Goal: Task Accomplishment & Management: Manage account settings

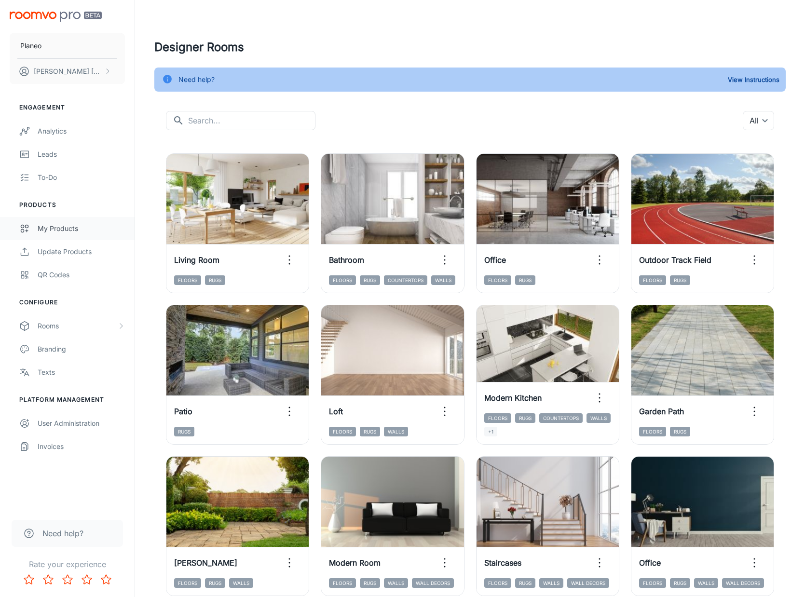
click at [72, 232] on div "My Products" at bounding box center [81, 228] width 87 height 11
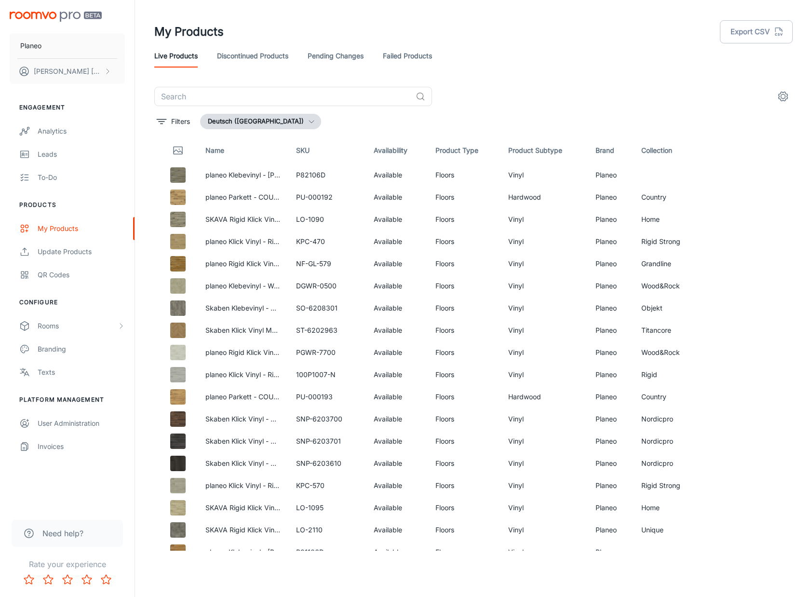
click at [270, 57] on link "Discontinued Products" at bounding box center [252, 55] width 71 height 23
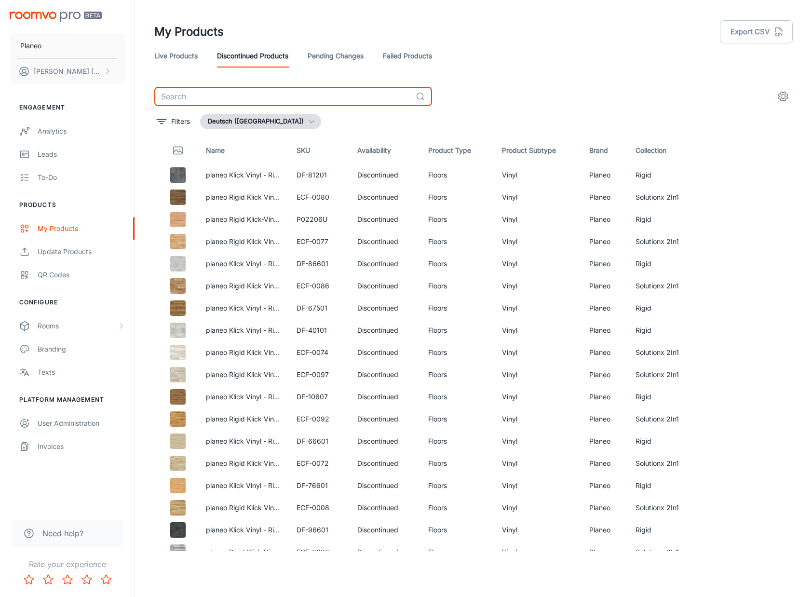
click at [229, 94] on input "text" at bounding box center [283, 96] width 258 height 19
paste input "DF-10607"
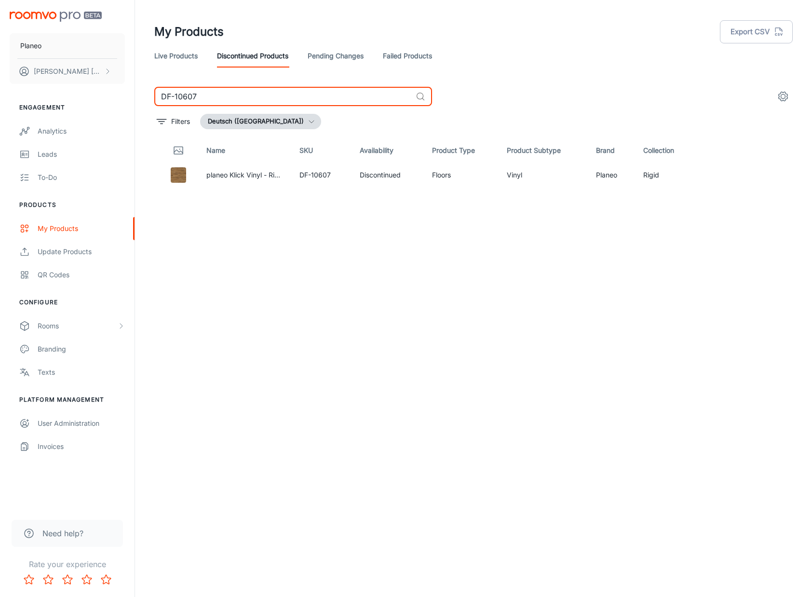
drag, startPoint x: 205, startPoint y: 94, endPoint x: 90, endPoint y: 96, distance: 114.8
click at [90, 96] on div "Planeo [PERSON_NAME] Engagement Analytics Leads To-do Products My Products Upda…" at bounding box center [406, 295] width 812 height 590
paste input "40101"
click at [180, 177] on img at bounding box center [178, 174] width 15 height 15
drag, startPoint x: 203, startPoint y: 95, endPoint x: 132, endPoint y: 96, distance: 70.9
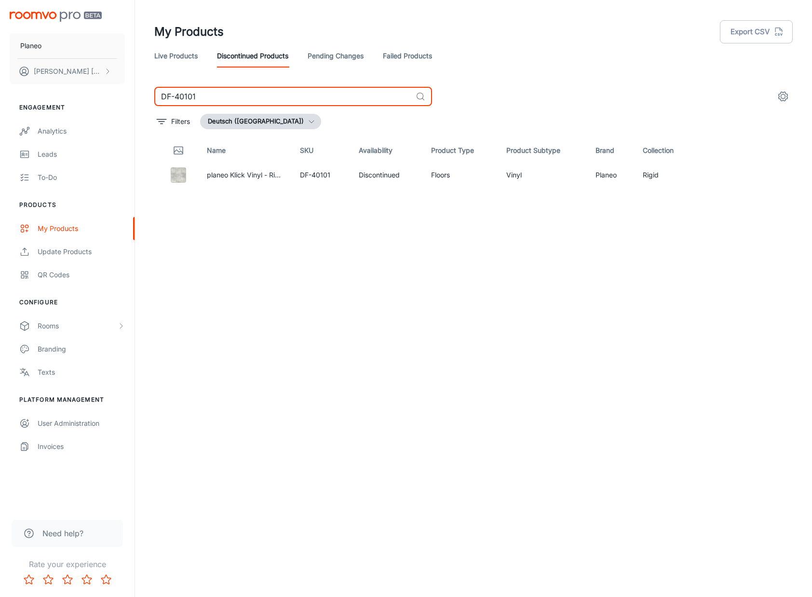
click at [132, 96] on div "Planeo [PERSON_NAME] Engagement Analytics Leads To-do Products My Products Upda…" at bounding box center [406, 295] width 812 height 590
paste input "866"
drag, startPoint x: 219, startPoint y: 97, endPoint x: 158, endPoint y: 99, distance: 60.8
click at [158, 99] on input "DF-86601" at bounding box center [283, 96] width 258 height 19
paste input "P02206U"
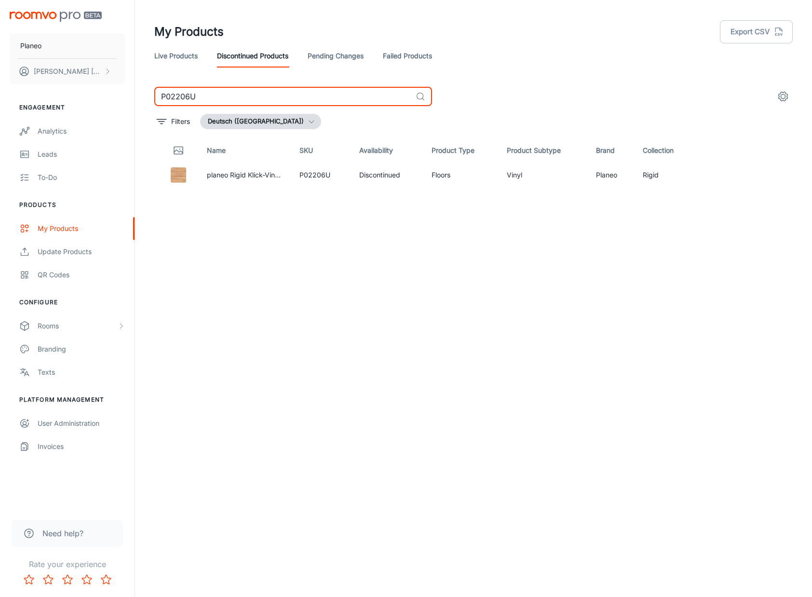
drag, startPoint x: 187, startPoint y: 98, endPoint x: 143, endPoint y: 99, distance: 43.9
click at [143, 99] on div "P02206U ​ Filters Deutsch ([GEOGRAPHIC_DATA]) Name SKU Availability Product Typ…" at bounding box center [474, 319] width 662 height 464
paste input "DF-76601"
drag, startPoint x: 233, startPoint y: 96, endPoint x: 145, endPoint y: 96, distance: 87.3
click at [145, 96] on div "DF-76601 ​ Filters Deutsch ([GEOGRAPHIC_DATA]) Name SKU Availability Product Ty…" at bounding box center [474, 319] width 662 height 464
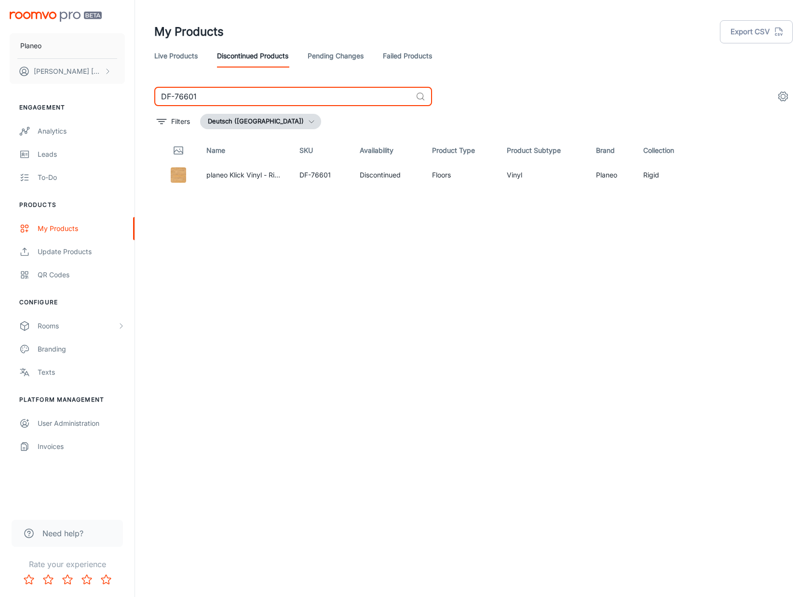
paste input "6"
drag, startPoint x: 206, startPoint y: 97, endPoint x: 142, endPoint y: 96, distance: 64.2
click at [142, 96] on div "My Products Export CSV Live Products Discontinued Products Pending Changes Fail…" at bounding box center [473, 295] width 677 height 590
paste input "75"
drag, startPoint x: 209, startPoint y: 98, endPoint x: 142, endPoint y: 95, distance: 66.7
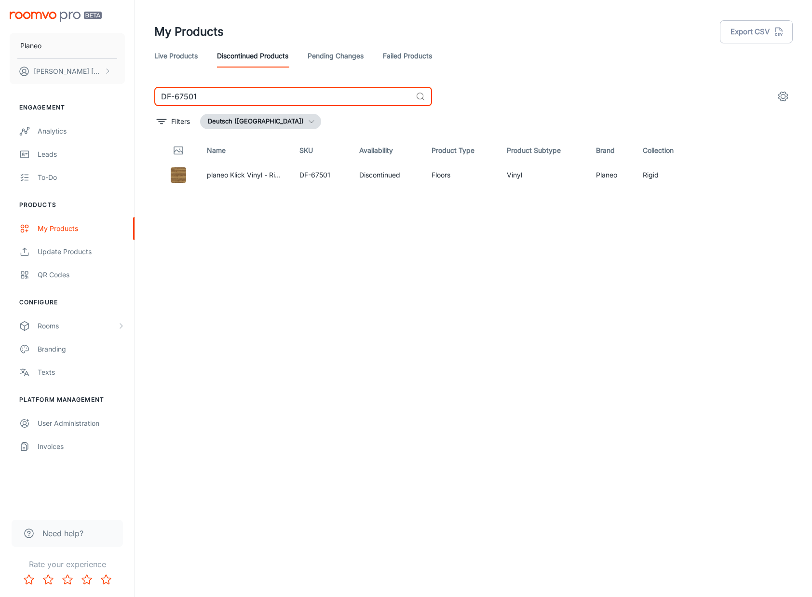
click at [142, 95] on div "My Products Export CSV Live Products Discontinued Products Pending Changes Fail…" at bounding box center [473, 295] width 677 height 590
paste input "802"
drag, startPoint x: 220, startPoint y: 97, endPoint x: 151, endPoint y: 93, distance: 68.6
click at [151, 93] on div "DF-80201 ​ Filters Deutsch ([GEOGRAPHIC_DATA]) Name SKU Availability Product Ty…" at bounding box center [474, 319] width 662 height 464
paste input "1"
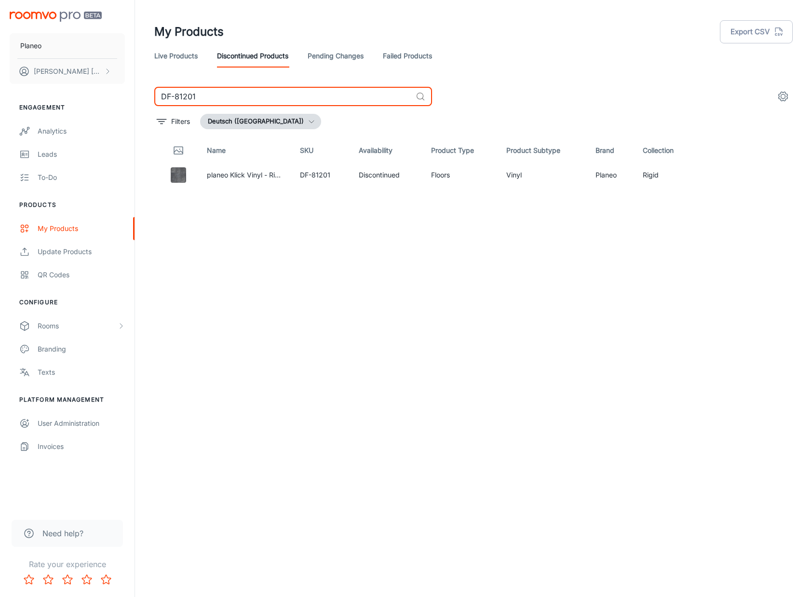
drag, startPoint x: 208, startPoint y: 98, endPoint x: 149, endPoint y: 100, distance: 59.4
click at [149, 100] on div "DF-81201 ​ Filters Deutsch ([GEOGRAPHIC_DATA]) Name SKU Availability Product Ty…" at bounding box center [474, 319] width 662 height 464
paste input "966"
drag, startPoint x: 228, startPoint y: 98, endPoint x: 150, endPoint y: 101, distance: 77.7
click at [150, 101] on div "DF-96601 ​ Filters Deutsch ([GEOGRAPHIC_DATA]) Name SKU Availability Product Ty…" at bounding box center [474, 319] width 662 height 464
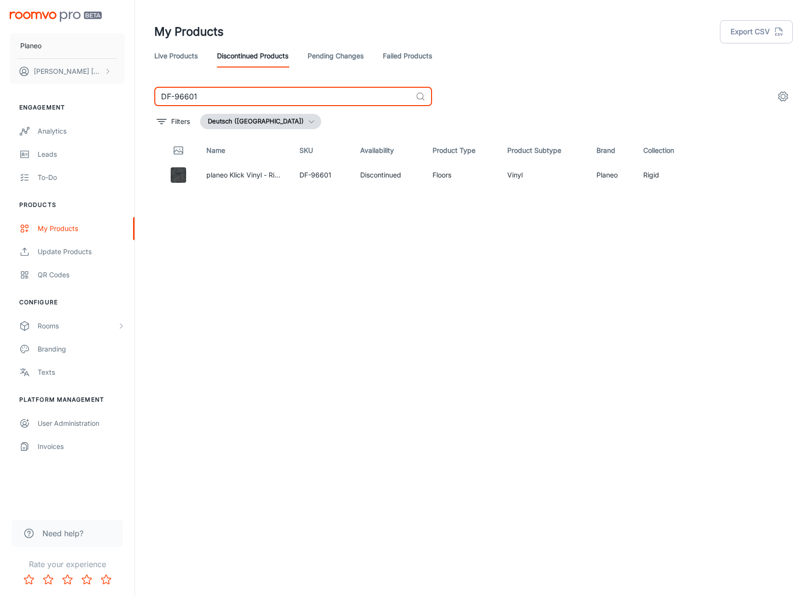
paste input "ECF-0077"
drag, startPoint x: 218, startPoint y: 98, endPoint x: 111, endPoint y: 91, distance: 107.3
click at [111, 91] on div "Planeo [PERSON_NAME] Engagement Analytics Leads To-do Products My Products Upda…" at bounding box center [406, 295] width 812 height 590
paste input "08"
drag, startPoint x: 216, startPoint y: 97, endPoint x: 135, endPoint y: 96, distance: 81.6
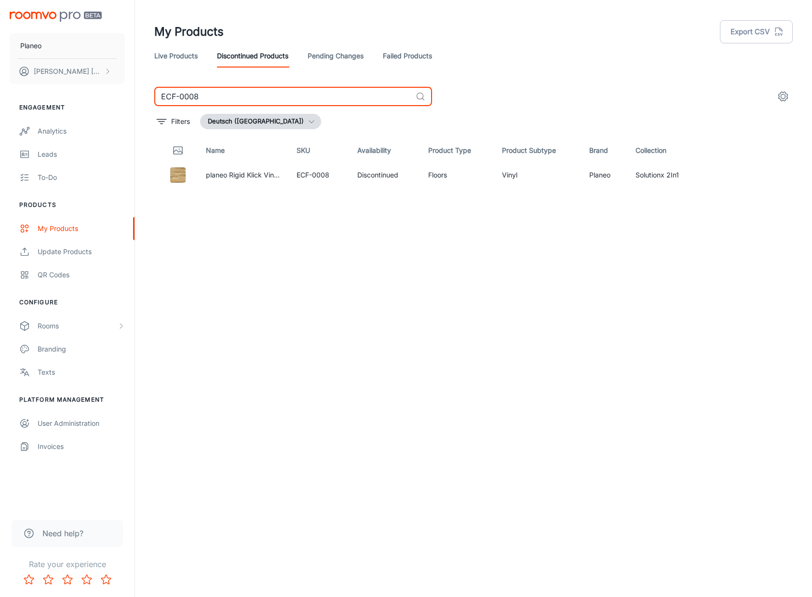
click at [135, 96] on div "Planeo [PERSON_NAME] Engagement Analytics Leads To-do Products My Products Upda…" at bounding box center [406, 295] width 812 height 590
paste input "72"
drag, startPoint x: 199, startPoint y: 100, endPoint x: 148, endPoint y: 98, distance: 51.2
click at [148, 98] on div "ECF-0072 ​ Filters Deutsch ([GEOGRAPHIC_DATA]) Name SKU Availability Product Ty…" at bounding box center [474, 319] width 662 height 464
paste input "4"
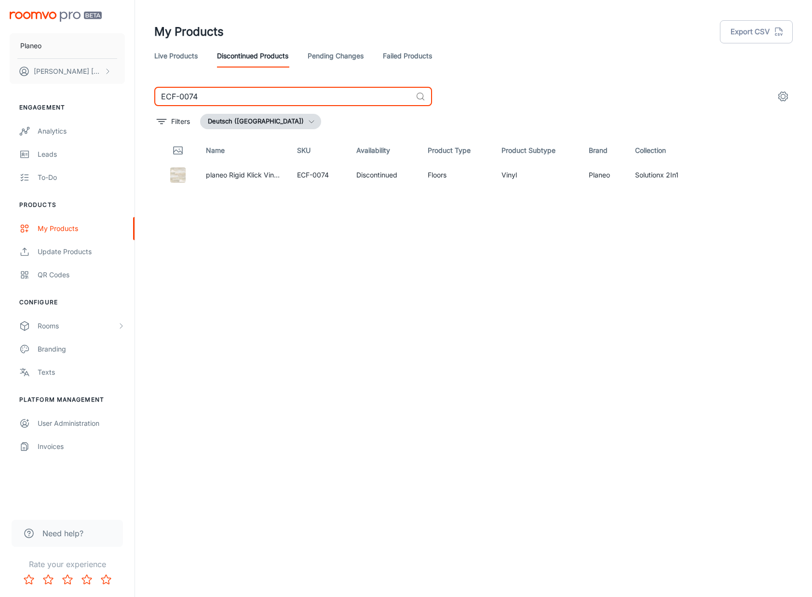
drag, startPoint x: 214, startPoint y: 96, endPoint x: 141, endPoint y: 96, distance: 72.4
click at [141, 96] on div "My Products Export CSV Live Products Discontinued Products Pending Changes Fail…" at bounding box center [473, 295] width 677 height 590
paste input "6"
drag, startPoint x: 230, startPoint y: 94, endPoint x: 149, endPoint y: 96, distance: 81.6
click at [149, 96] on div "ECF-0076 ​ Filters Deutsch ([GEOGRAPHIC_DATA]) Name SKU Availability Product Ty…" at bounding box center [474, 319] width 662 height 464
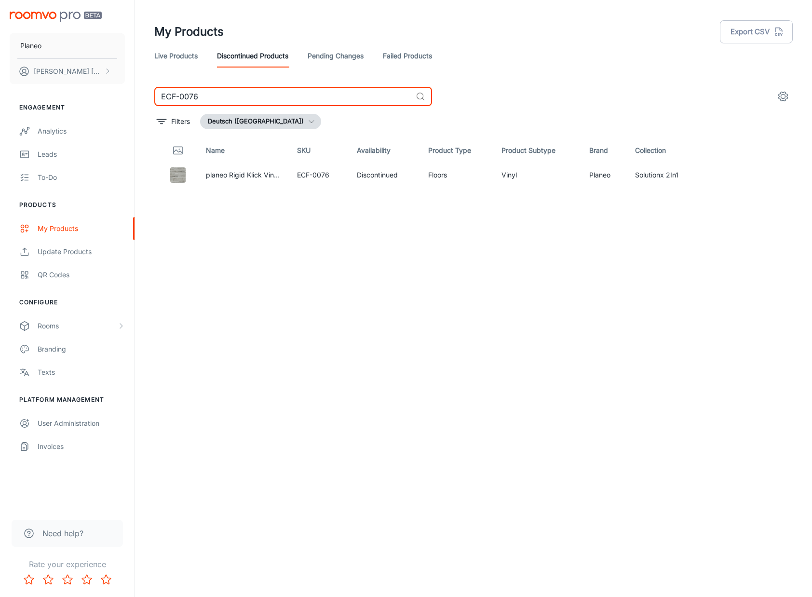
paste input "80"
drag, startPoint x: 220, startPoint y: 101, endPoint x: 124, endPoint y: 96, distance: 96.6
click at [124, 96] on div "Planeo [PERSON_NAME] Engagement Analytics Leads To-do Products My Products Upda…" at bounding box center [406, 295] width 812 height 590
paste input "6"
drag, startPoint x: 224, startPoint y: 99, endPoint x: 132, endPoint y: 96, distance: 92.2
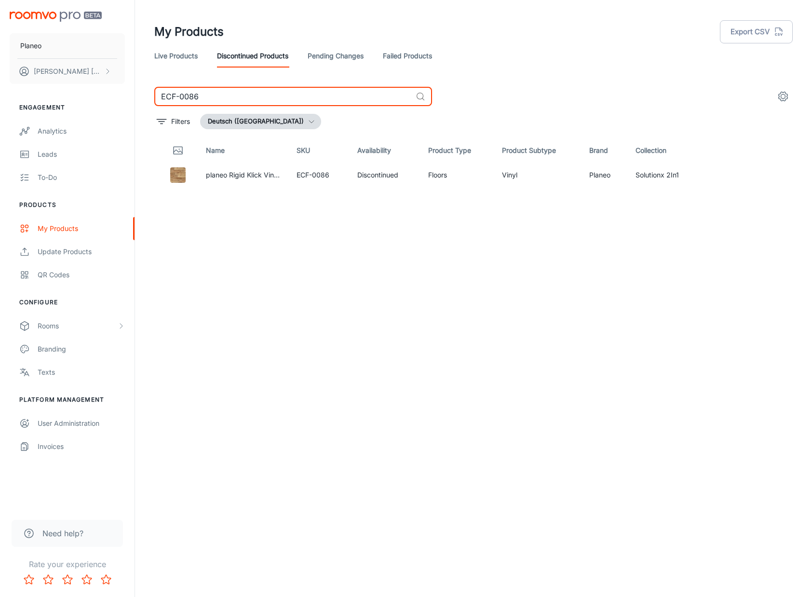
click at [132, 96] on div "Planeo [PERSON_NAME] Engagement Analytics Leads To-do Products My Products Upda…" at bounding box center [406, 295] width 812 height 590
paste input "8"
drag, startPoint x: 221, startPoint y: 98, endPoint x: 144, endPoint y: 98, distance: 77.2
click at [144, 98] on div "ECF-0088 ​ Filters Deutsch ([GEOGRAPHIC_DATA]) Name SKU Availability Product Ty…" at bounding box center [474, 319] width 662 height 464
paste input "92"
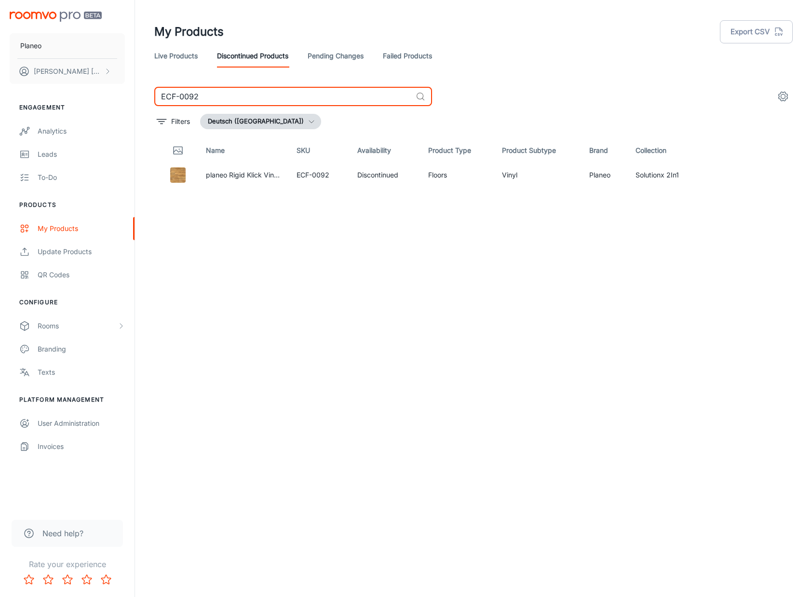
drag, startPoint x: 165, startPoint y: 101, endPoint x: 127, endPoint y: 102, distance: 37.6
click at [127, 102] on div "Planeo [PERSON_NAME] Engagement Analytics Leads To-do Products My Products Upda…" at bounding box center [406, 295] width 812 height 590
paste input "7"
drag, startPoint x: 250, startPoint y: 97, endPoint x: 140, endPoint y: 97, distance: 110.0
click at [140, 97] on div "My Products Export CSV Live Products Discontinued Products Pending Changes Fail…" at bounding box center [473, 295] width 677 height 590
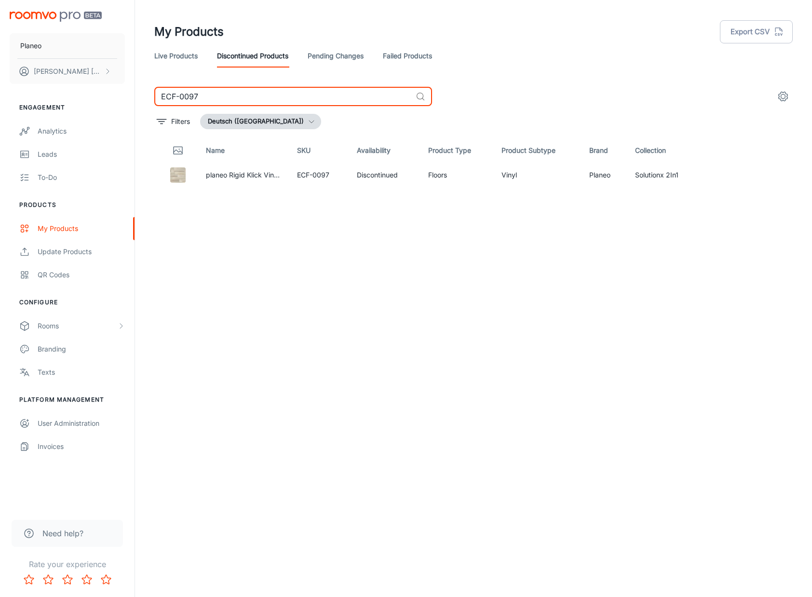
paste input "DF-1060"
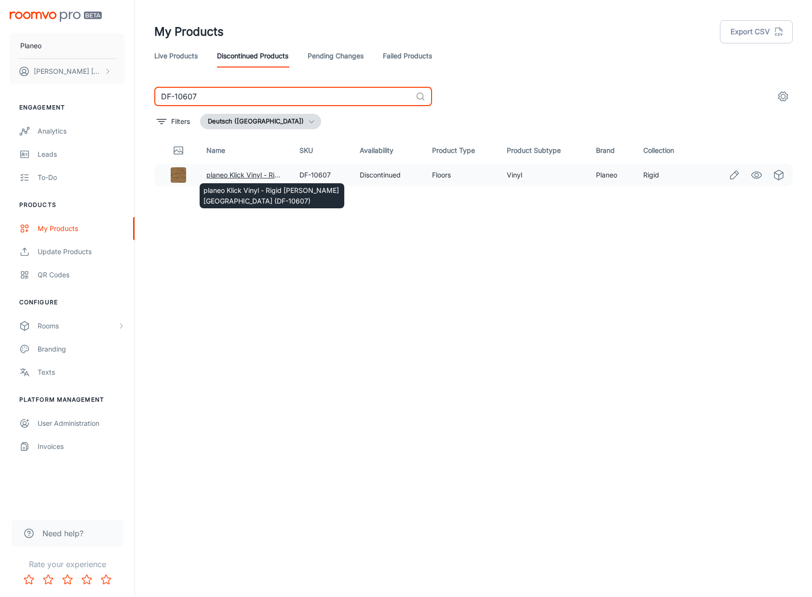
type input "DF-10607"
click at [257, 175] on link "planeo Klick Vinyl - Rigid [PERSON_NAME] [GEOGRAPHIC_DATA] (DF-10607)" at bounding box center [329, 175] width 245 height 8
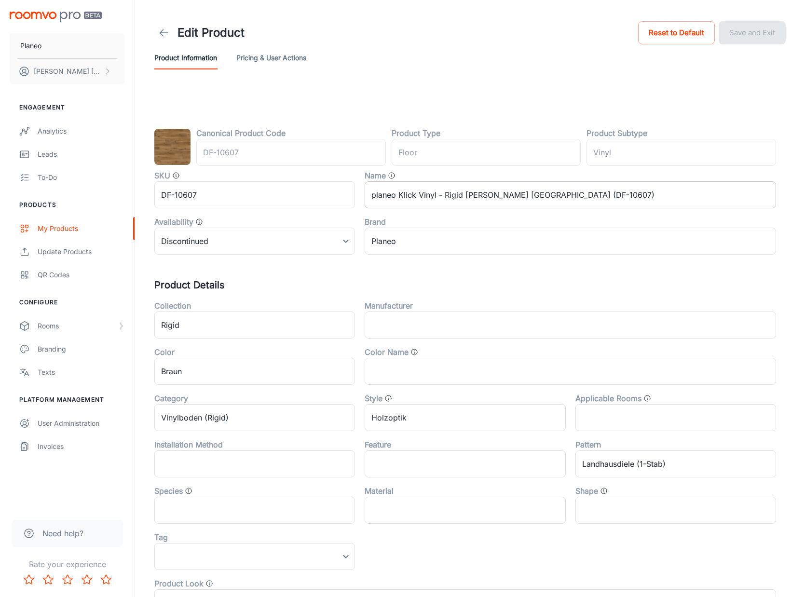
type input "Boden"
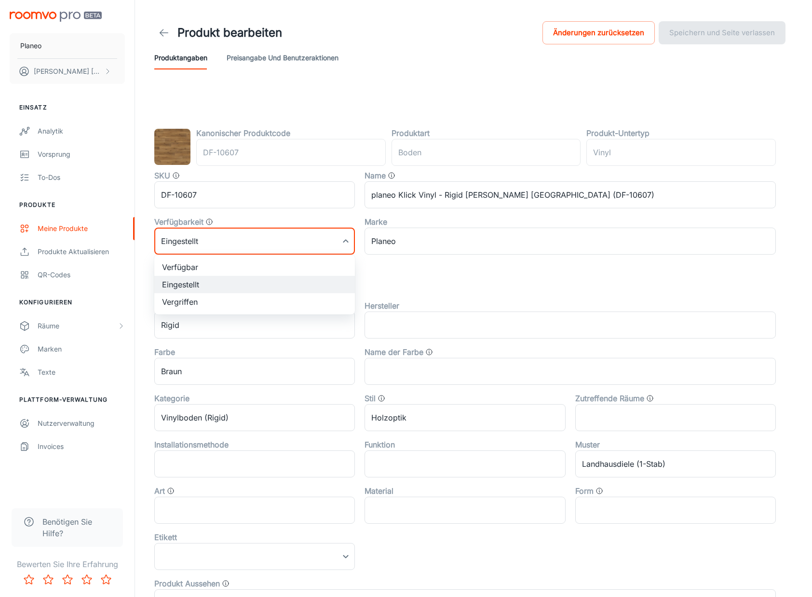
click at [328, 246] on body "Planeo [PERSON_NAME] Einsatz Analytik Vorsprung To-dos Produkte Meine Produkte …" at bounding box center [406, 298] width 812 height 597
click at [329, 243] on div at bounding box center [406, 298] width 812 height 597
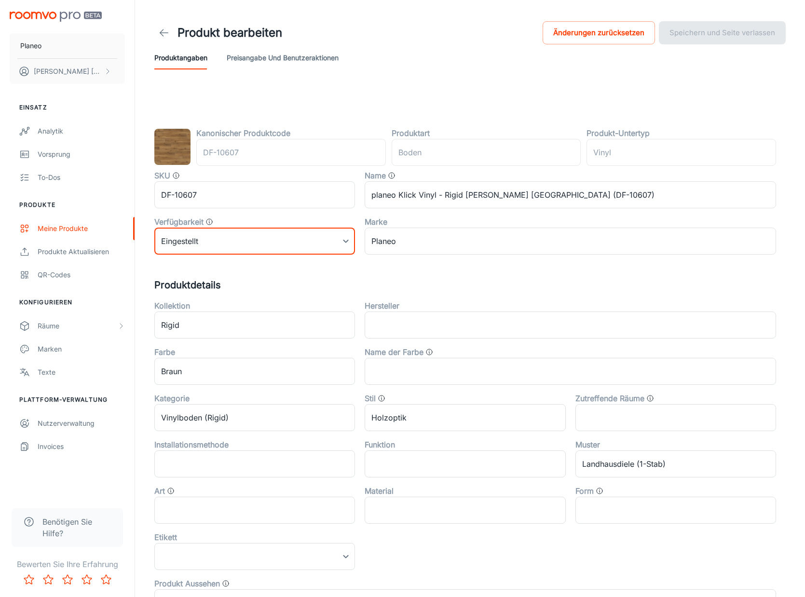
click at [267, 241] on body "Planeo [PERSON_NAME] Einsatz Analytik Vorsprung To-dos Produkte Meine Produkte …" at bounding box center [402, 298] width 805 height 597
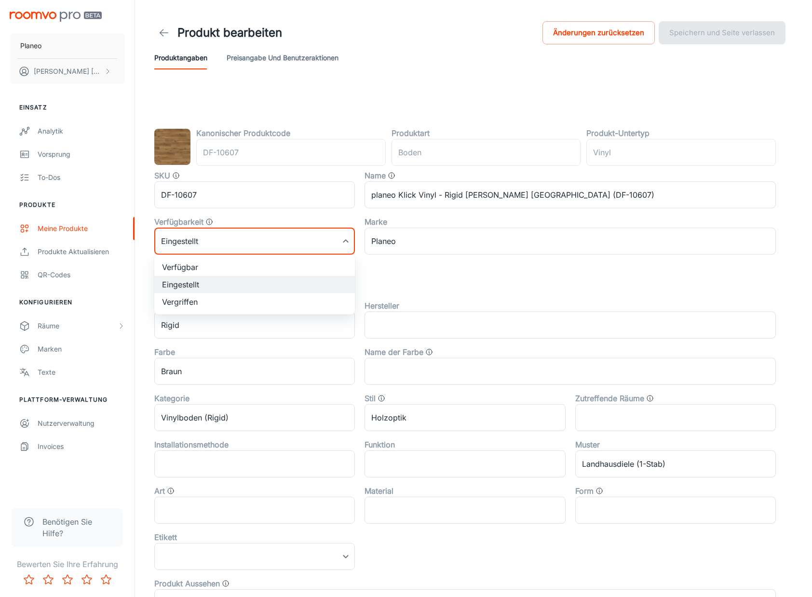
click at [234, 218] on div at bounding box center [406, 298] width 812 height 597
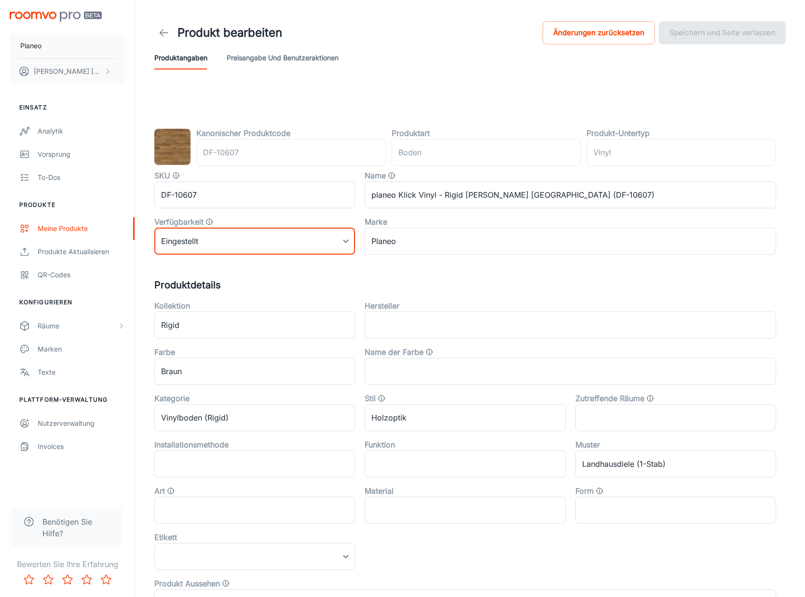
click at [275, 230] on body "Planeo [PERSON_NAME] Einsatz Analytik Vorsprung To-dos Produkte Meine Produkte …" at bounding box center [402, 298] width 805 height 597
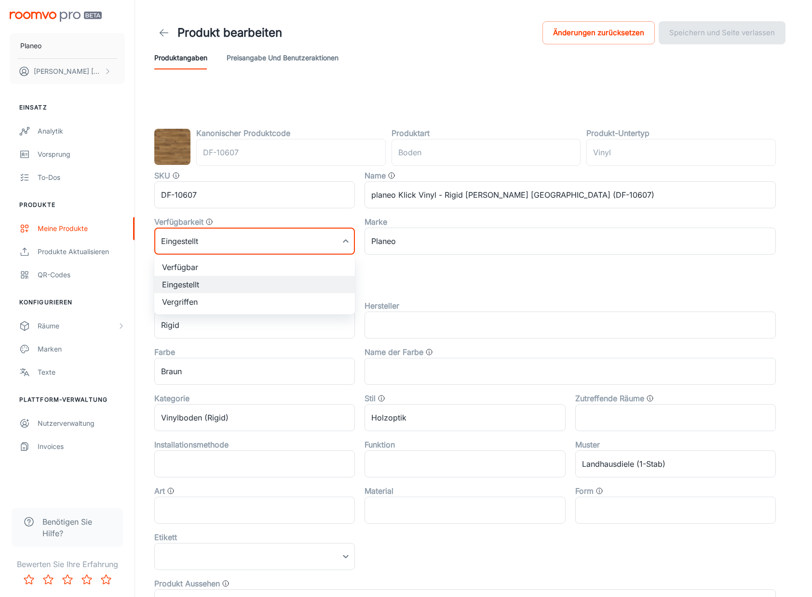
click at [258, 269] on li "Verfügbar" at bounding box center [254, 267] width 201 height 17
type input "0"
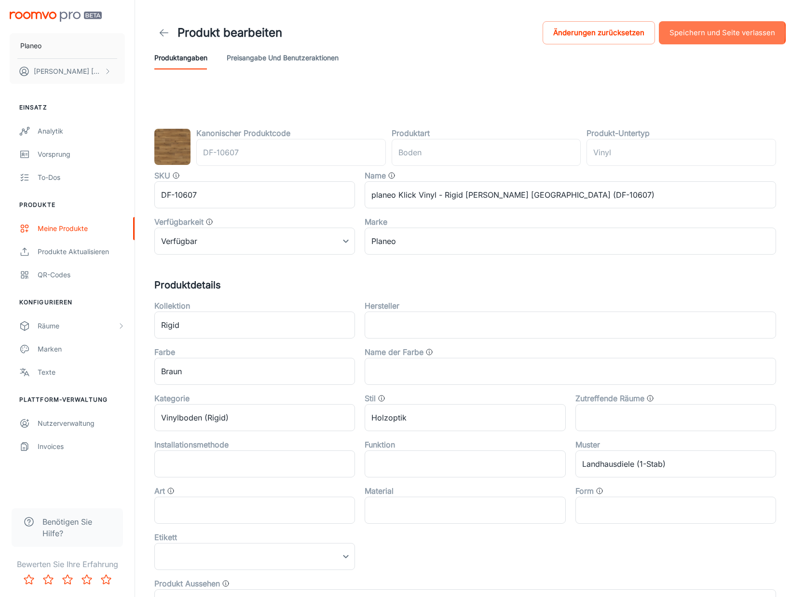
click at [709, 32] on button "Speichern und Seite verlassen" at bounding box center [722, 32] width 127 height 23
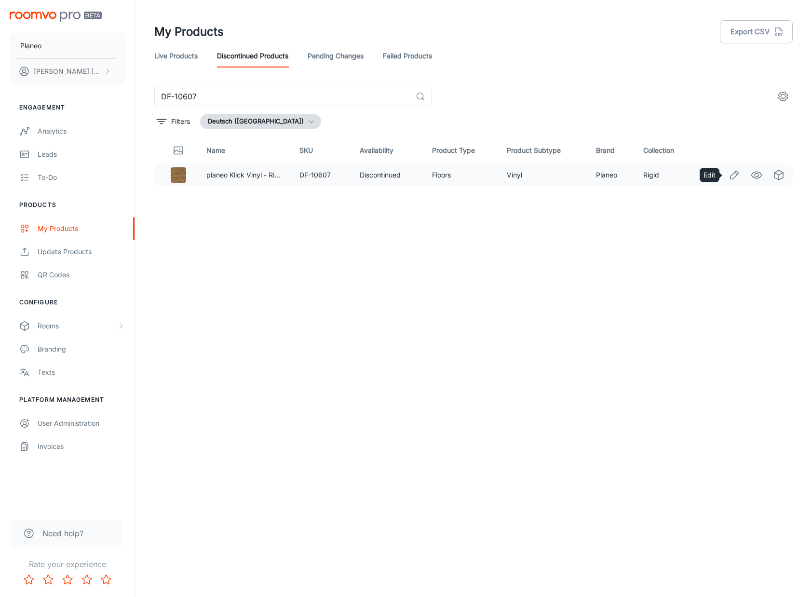
click at [735, 177] on icon "Edit" at bounding box center [735, 175] width 12 height 12
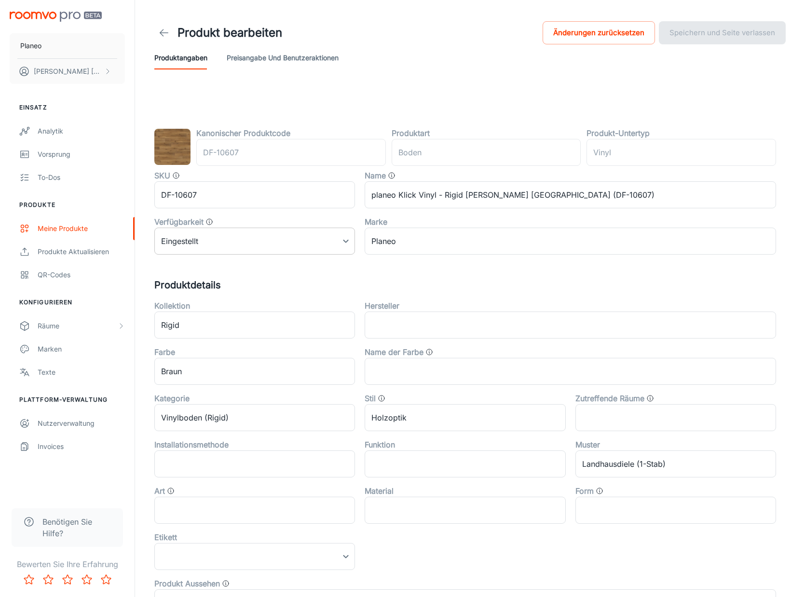
click at [247, 240] on body "Planeo [PERSON_NAME] Einsatz Analytik Vorsprung To-dos Produkte Meine Produkte …" at bounding box center [402, 298] width 805 height 597
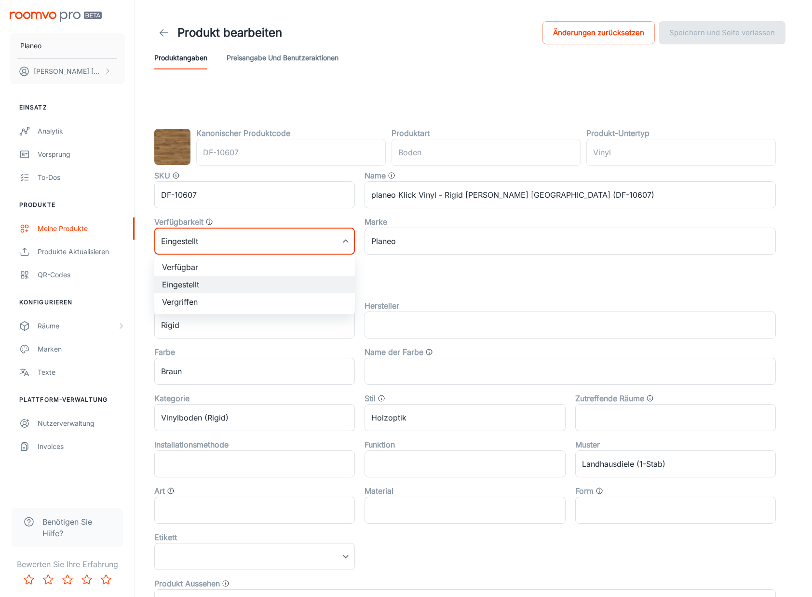
click at [241, 262] on li "Verfügbar" at bounding box center [254, 267] width 201 height 17
type input "0"
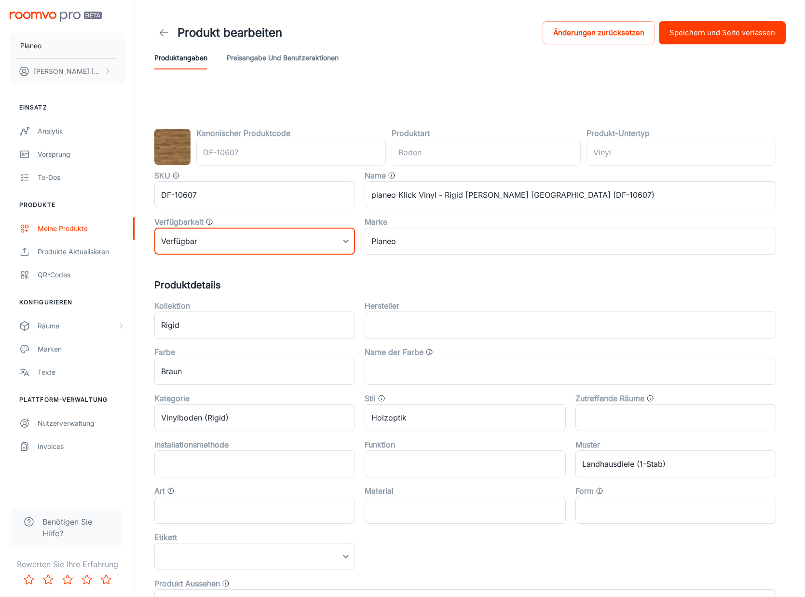
click at [727, 34] on button "Speichern und Seite verlassen" at bounding box center [722, 32] width 127 height 23
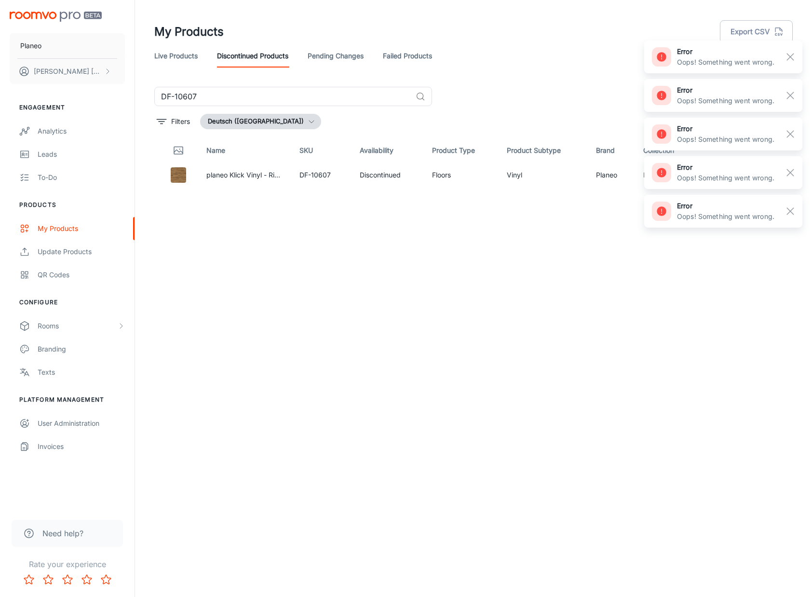
click at [387, 238] on div "Name SKU Availability Product Type Product Subtype Brand Collection planeo Klic…" at bounding box center [473, 344] width 639 height 414
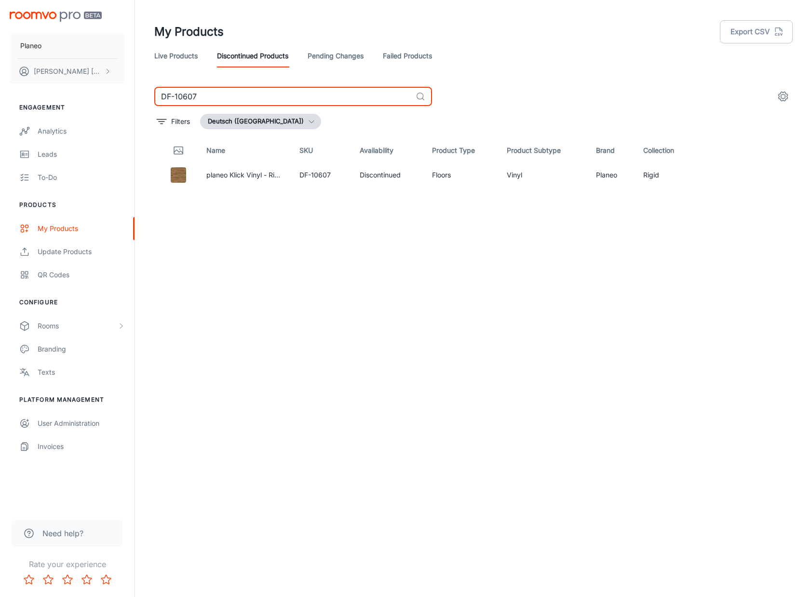
drag, startPoint x: 201, startPoint y: 99, endPoint x: 123, endPoint y: 101, distance: 78.7
click at [123, 101] on div "Planeo [PERSON_NAME] Engagement Analytics Leads To-do Products My Products Upda…" at bounding box center [406, 295] width 812 height 590
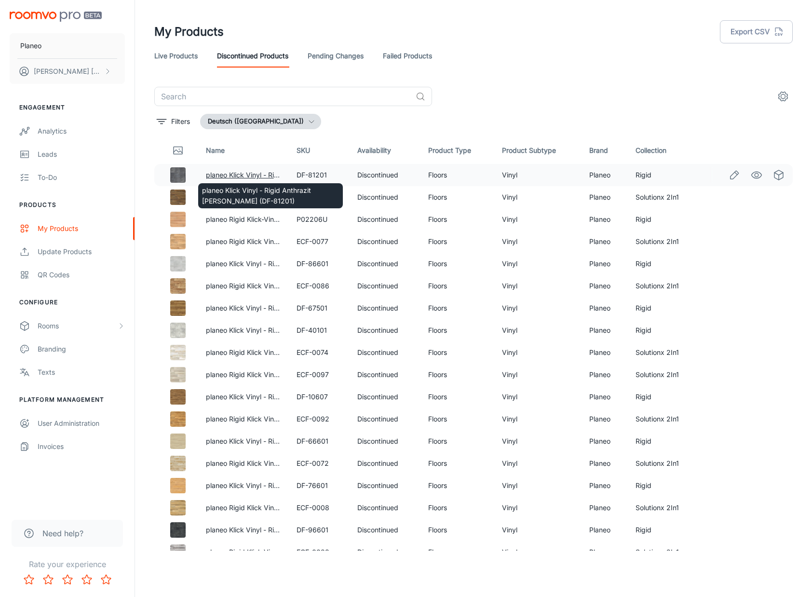
click at [235, 174] on link "planeo Klick Vinyl - Rigid Anthrazit [PERSON_NAME] (DF-81201)" at bounding box center [308, 175] width 204 height 8
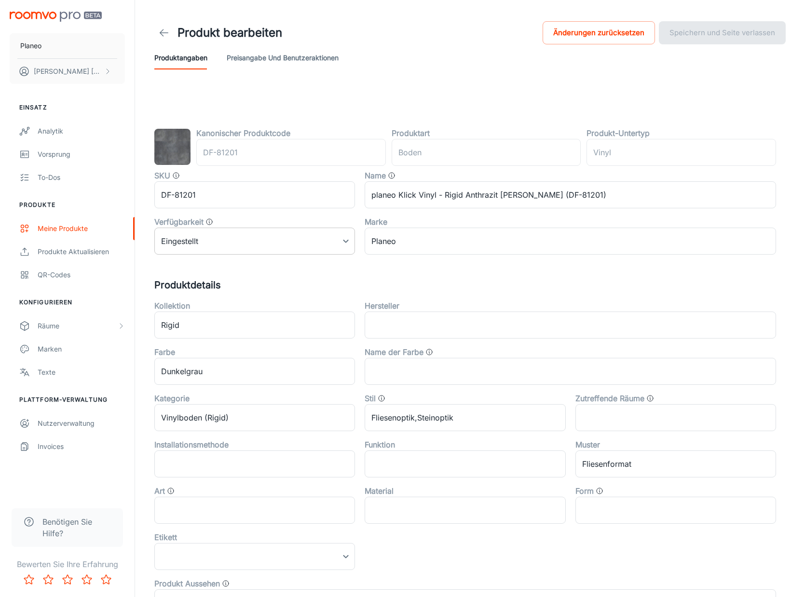
click at [242, 247] on body "Planeo [PERSON_NAME] Einsatz Analytik Vorsprung To-dos Produkte Meine Produkte …" at bounding box center [402, 298] width 805 height 597
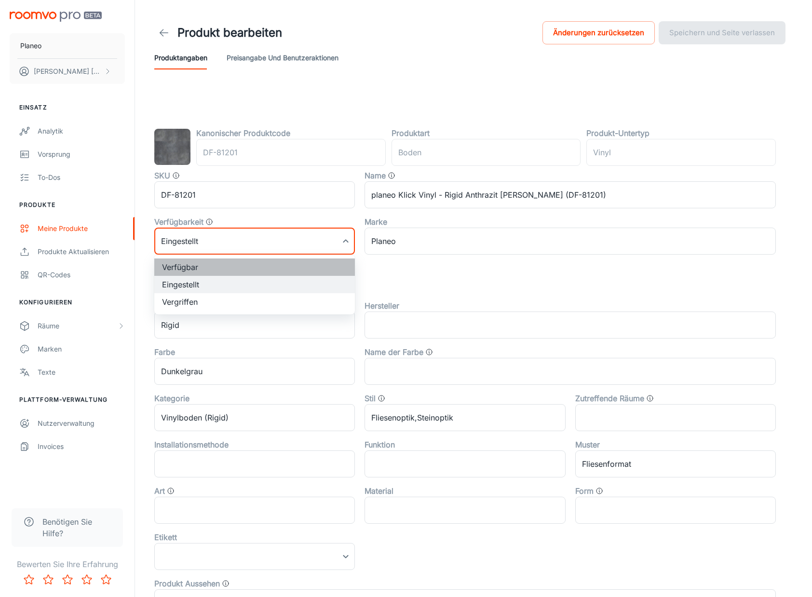
click at [218, 271] on li "Verfügbar" at bounding box center [254, 267] width 201 height 17
type input "0"
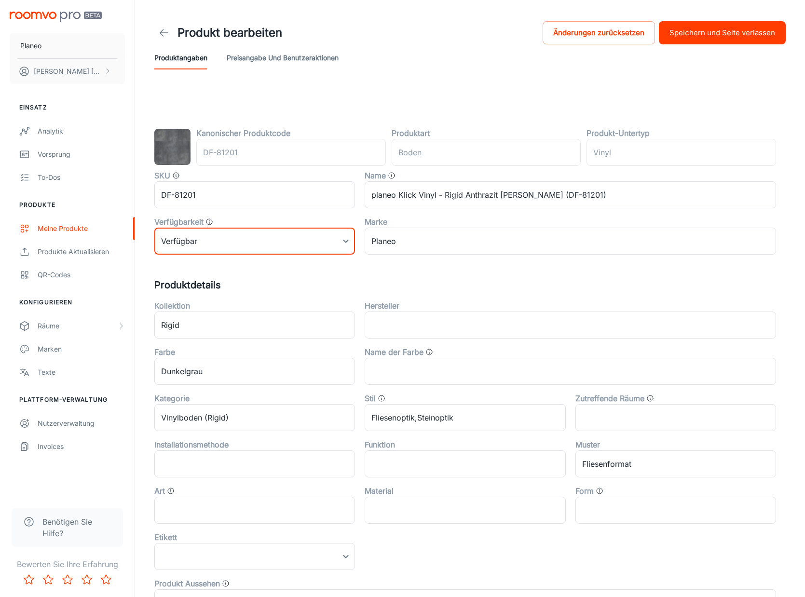
click at [732, 36] on button "Speichern und Seite verlassen" at bounding box center [722, 32] width 127 height 23
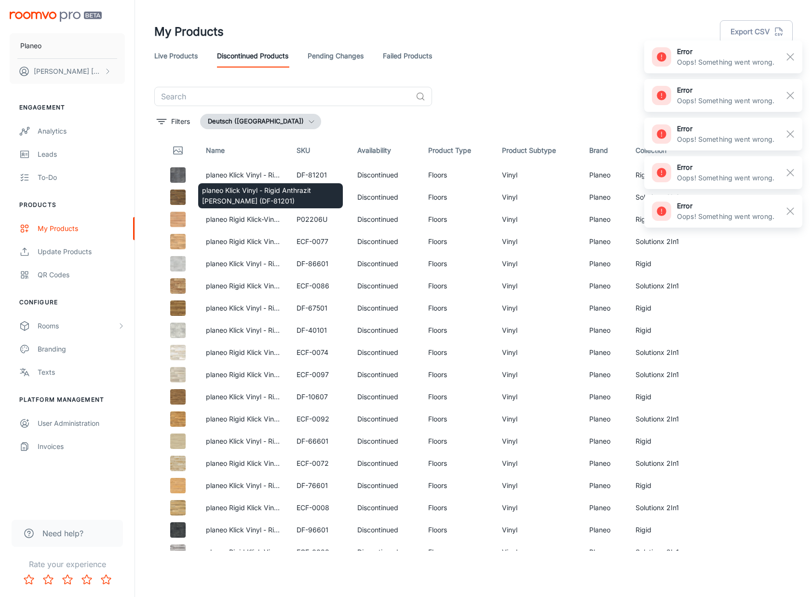
click at [260, 177] on div "planeo Klick Vinyl - Rigid Anthrazit [PERSON_NAME] (DF-81201)" at bounding box center [270, 193] width 147 height 33
click at [250, 171] on link "planeo Klick Vinyl - Rigid Anthrazit [PERSON_NAME] (DF-81201)" at bounding box center [308, 175] width 204 height 8
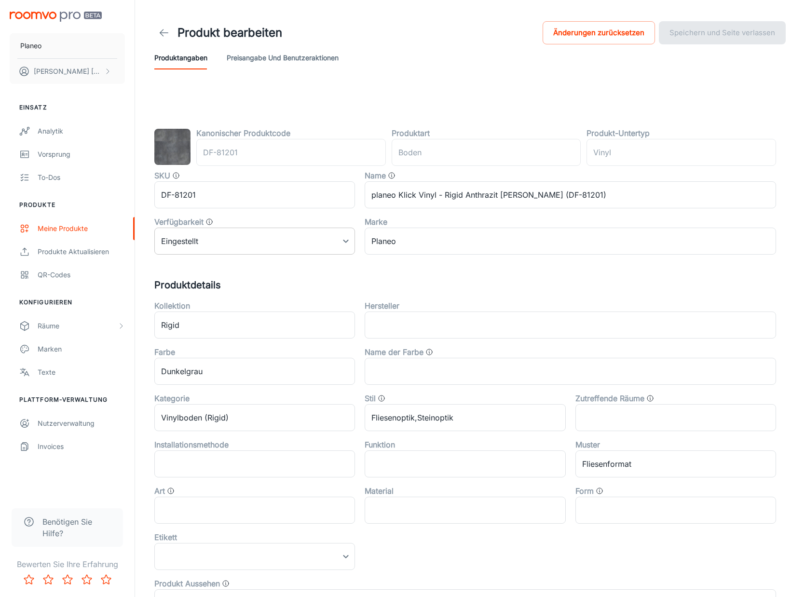
click at [325, 240] on body "Planeo [PERSON_NAME] Einsatz Analytik Vorsprung To-dos Produkte Meine Produkte …" at bounding box center [402, 298] width 805 height 597
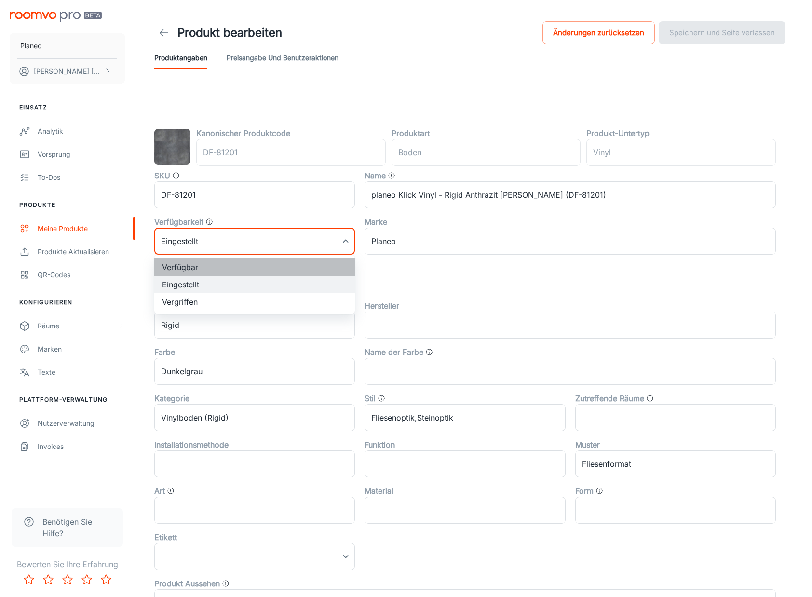
click at [303, 264] on li "Verfügbar" at bounding box center [254, 267] width 201 height 17
type input "0"
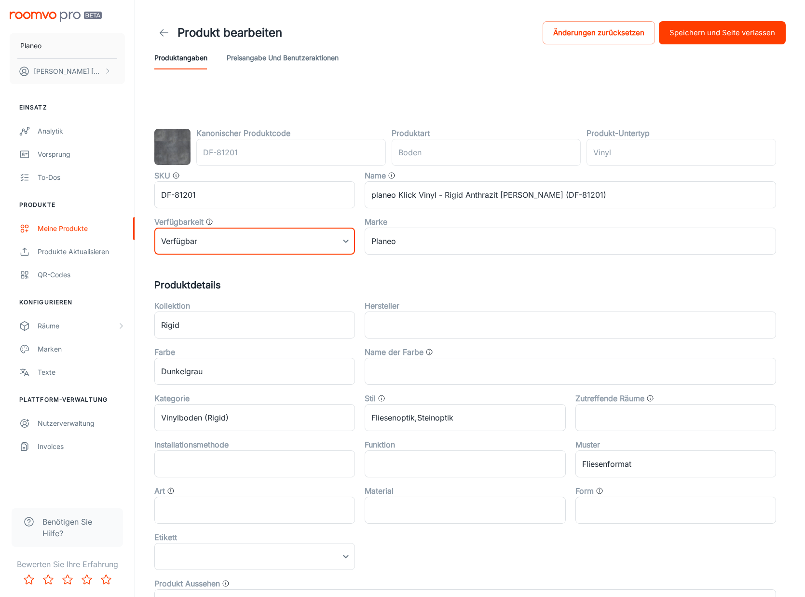
click at [767, 41] on button "Speichern und Seite verlassen" at bounding box center [722, 32] width 127 height 23
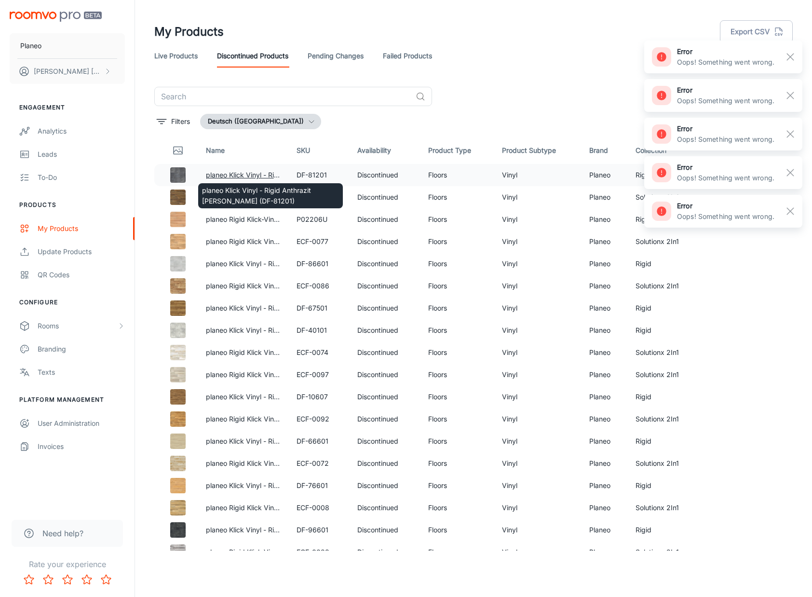
click at [254, 174] on link "planeo Klick Vinyl - Rigid Anthrazit [PERSON_NAME] (DF-81201)" at bounding box center [308, 175] width 204 height 8
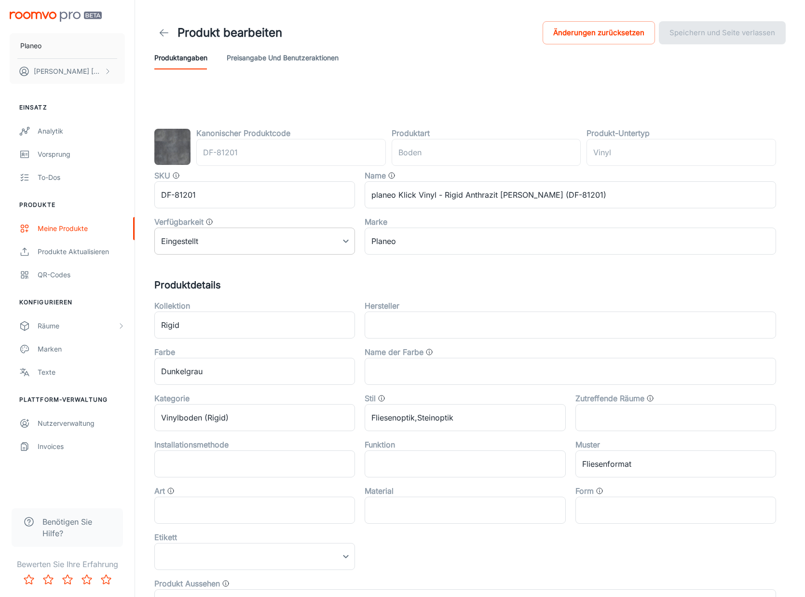
click at [256, 244] on body "Planeo [PERSON_NAME] Einsatz Analytik Vorsprung To-dos Produkte Meine Produkte …" at bounding box center [402, 298] width 805 height 597
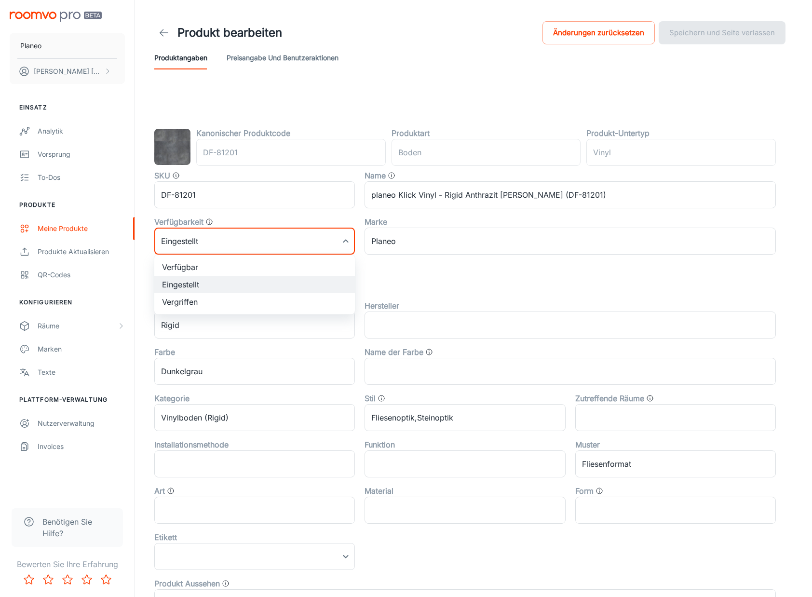
click at [231, 267] on li "Verfügbar" at bounding box center [254, 267] width 201 height 17
type input "0"
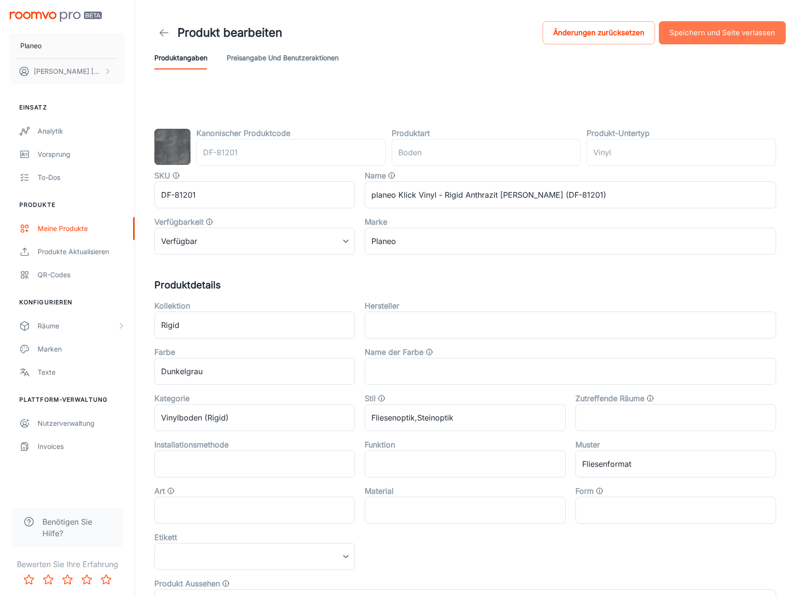
click at [744, 38] on button "Speichern und Seite verlassen" at bounding box center [722, 32] width 127 height 23
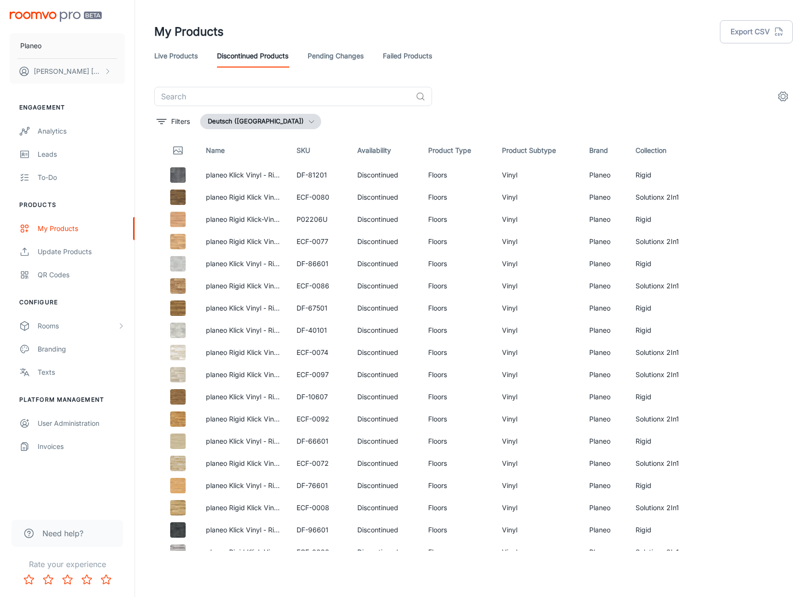
click at [779, 94] on icon "settings" at bounding box center [783, 96] width 9 height 9
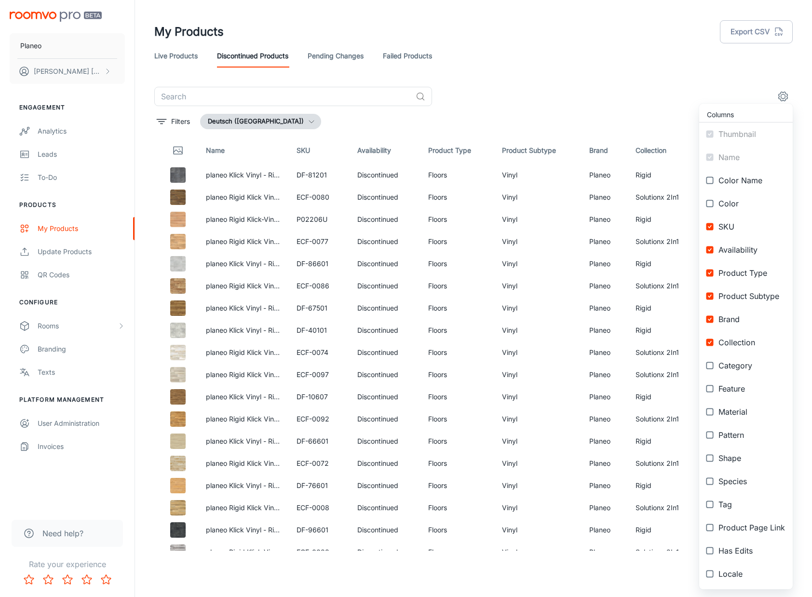
click at [659, 83] on div at bounding box center [406, 298] width 812 height 597
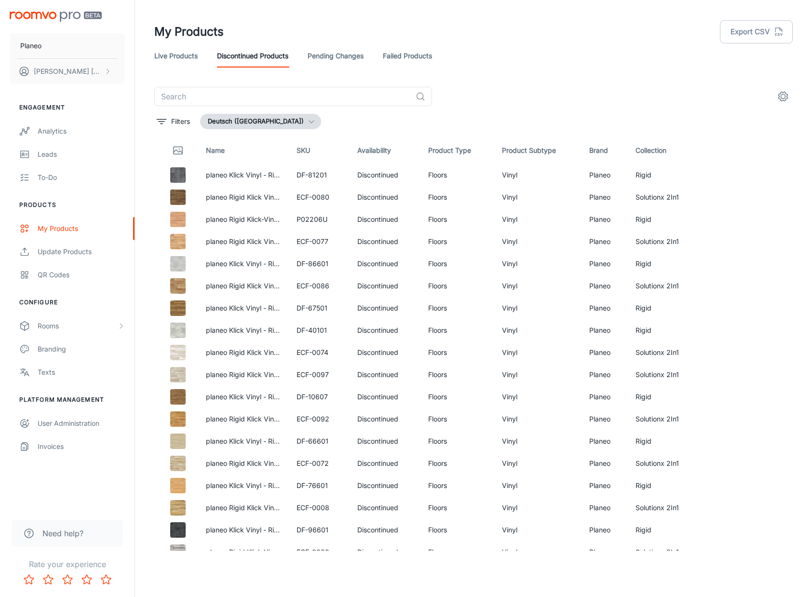
click at [351, 56] on link "Pending Changes" at bounding box center [336, 55] width 56 height 23
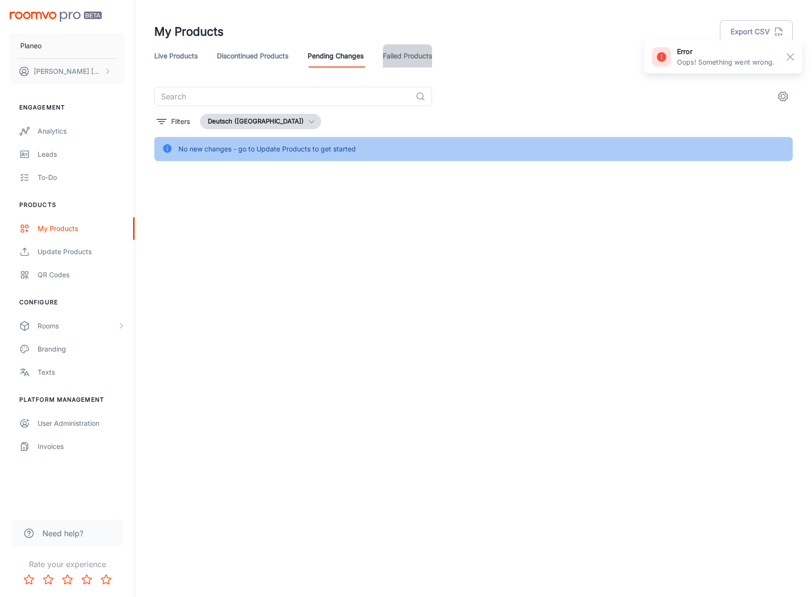
click at [414, 55] on link "Failed Products" at bounding box center [407, 55] width 49 height 23
click at [330, 58] on link "Pending Changes" at bounding box center [336, 55] width 56 height 23
click at [257, 54] on link "Discontinued Products" at bounding box center [252, 55] width 71 height 23
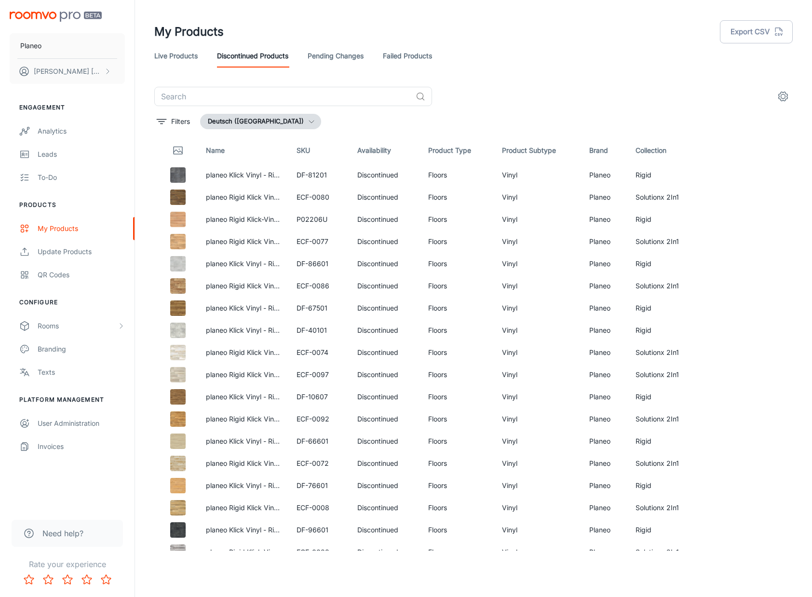
click at [256, 122] on button "Deutsch ([GEOGRAPHIC_DATA])" at bounding box center [260, 121] width 121 height 15
click at [256, 122] on div at bounding box center [406, 298] width 812 height 597
click at [178, 55] on link "Live Products" at bounding box center [175, 55] width 43 height 23
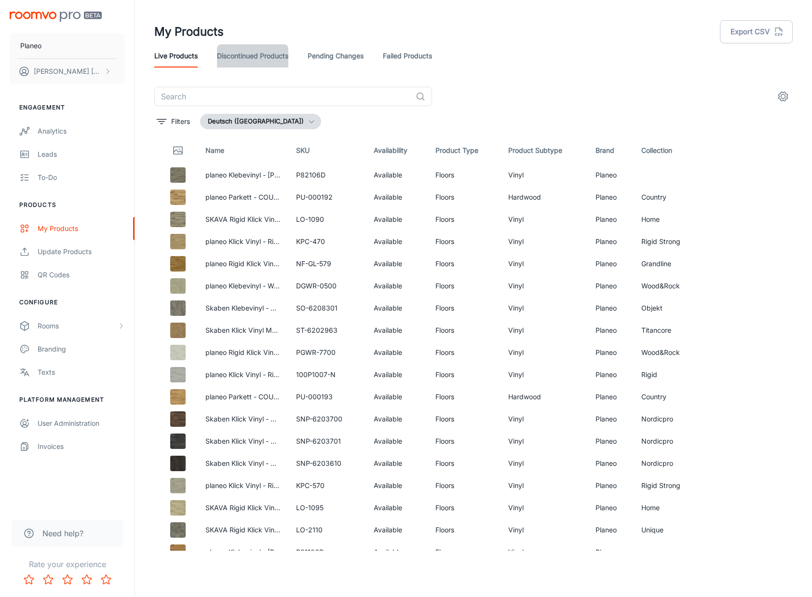
click at [245, 54] on link "Discontinued Products" at bounding box center [252, 55] width 71 height 23
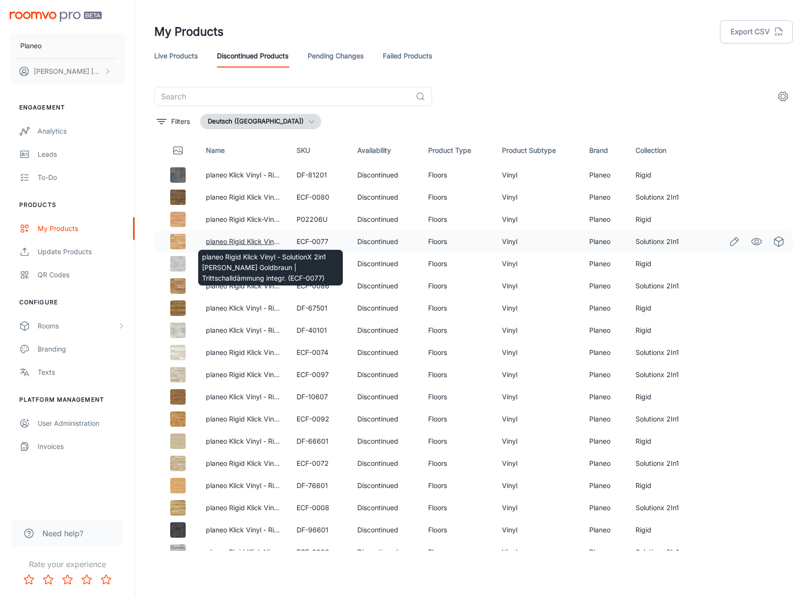
click at [242, 239] on link "planeo Rigid Klick Vinyl - SolutionX 2in1 [PERSON_NAME] Goldbraun | Trittschall…" at bounding box center [378, 241] width 345 height 8
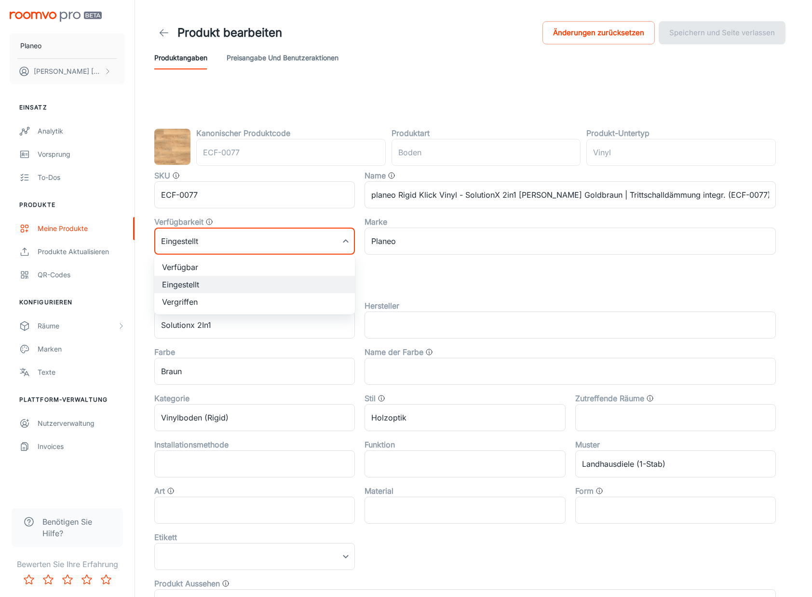
click at [287, 241] on body "Planeo [PERSON_NAME] Einsatz Analytik Vorsprung To-dos Produkte Meine Produkte …" at bounding box center [406, 298] width 812 height 597
click at [231, 270] on li "Verfügbar" at bounding box center [254, 267] width 201 height 17
type input "0"
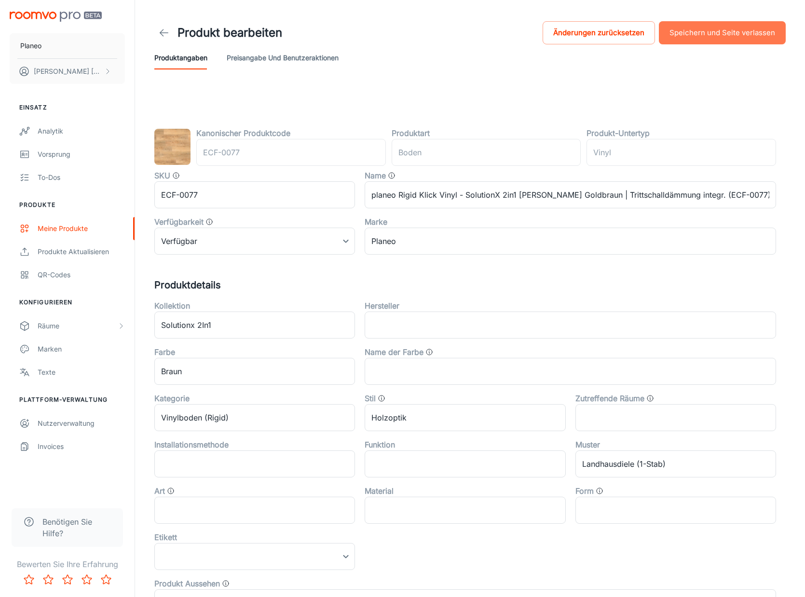
click at [730, 29] on button "Speichern und Seite verlassen" at bounding box center [722, 32] width 127 height 23
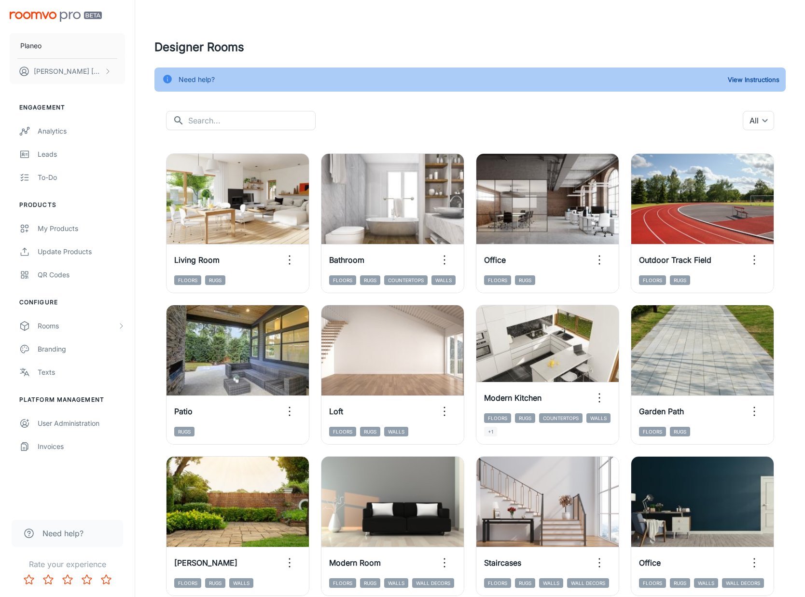
click at [301, 24] on header at bounding box center [470, 19] width 654 height 39
click at [68, 255] on div "Update Products" at bounding box center [81, 252] width 87 height 11
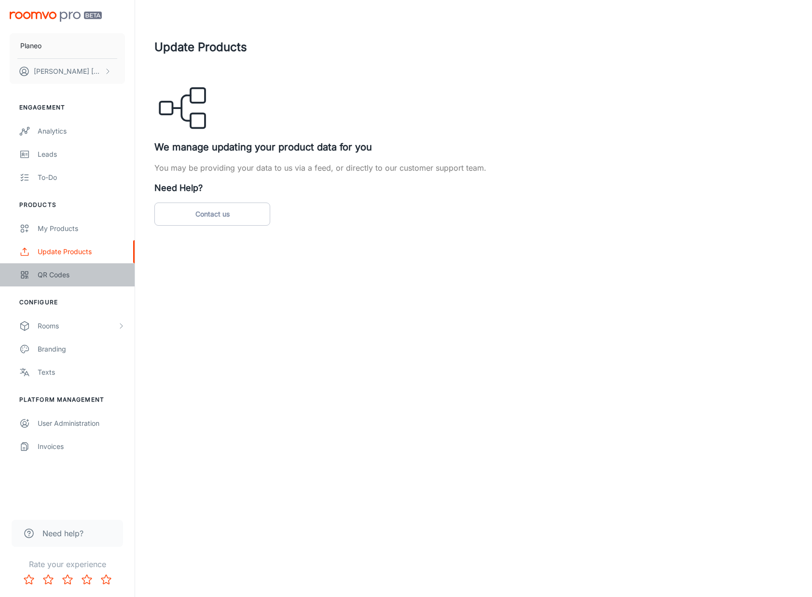
click at [59, 273] on div "QR Codes" at bounding box center [81, 275] width 87 height 11
